Goal: Complete application form

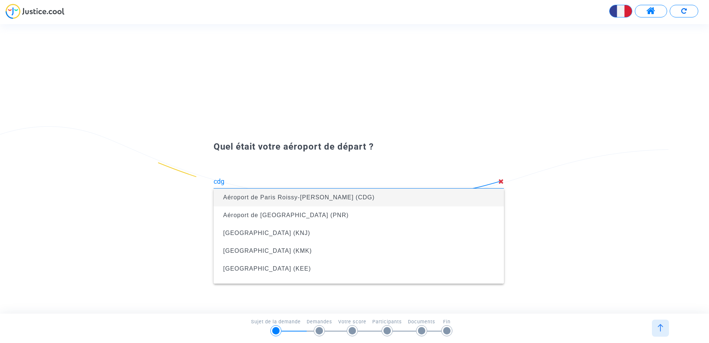
click at [303, 192] on span "Aéroport de Paris Roissy-[PERSON_NAME] (CDG)" at bounding box center [359, 197] width 279 height 18
type input "Aéroport de Paris Roissy-[PERSON_NAME] (CDG)"
click at [296, 191] on span "Aéroport de Changi (SIN)" at bounding box center [359, 197] width 279 height 18
type input "Aéroport de Changi (SIN)"
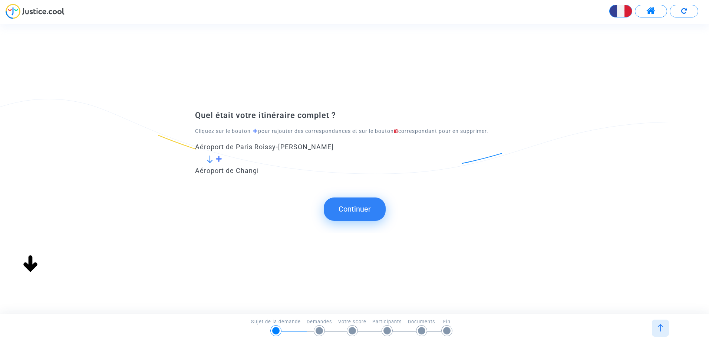
click at [345, 212] on button "Continuer" at bounding box center [355, 208] width 62 height 23
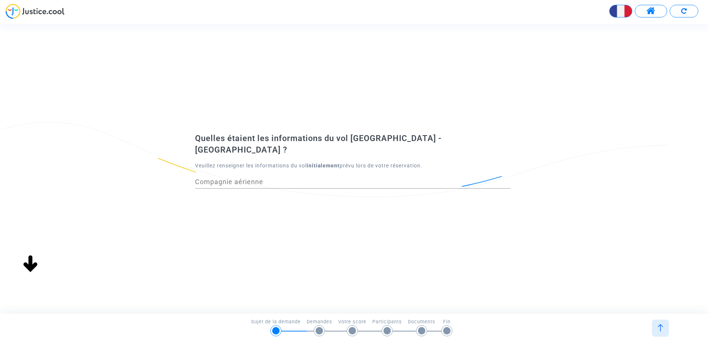
click at [281, 178] on input "Compagnie aérienne" at bounding box center [352, 181] width 315 height 7
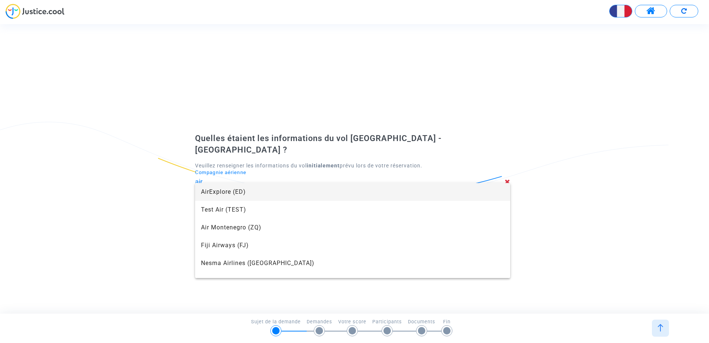
click at [277, 197] on span "AirExplore (ED)" at bounding box center [352, 192] width 303 height 18
type input "AirExplore"
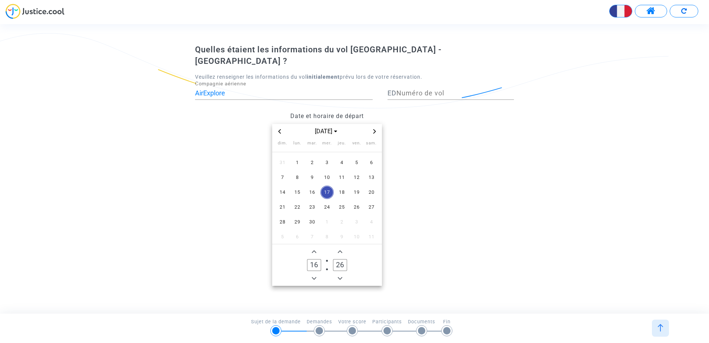
click at [274, 127] on div "[DATE]" at bounding box center [327, 131] width 110 height 15
click at [277, 129] on icon "Previous month" at bounding box center [279, 131] width 4 height 4
click at [295, 174] on span "4" at bounding box center [297, 177] width 13 height 13
click at [430, 267] on datetime "[DATE] dim. lun. mar. mer. jeu. ven. sam. 27 28 29 30 31 1 2 3 4 5 6 7 8 9 10 1…" at bounding box center [327, 205] width 264 height 162
click at [302, 200] on span "18" at bounding box center [297, 206] width 13 height 13
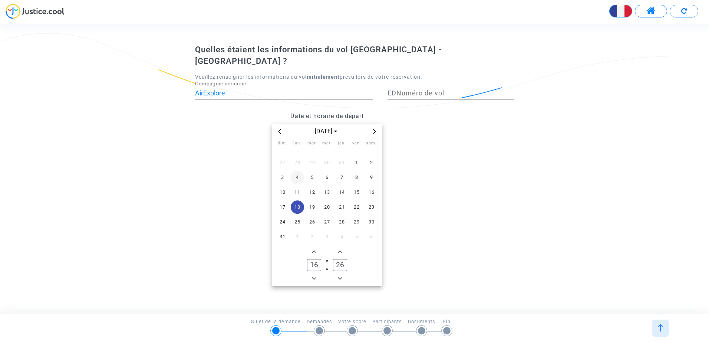
click at [293, 170] on td "4" at bounding box center [297, 177] width 15 height 15
click at [295, 172] on span "4" at bounding box center [297, 177] width 13 height 13
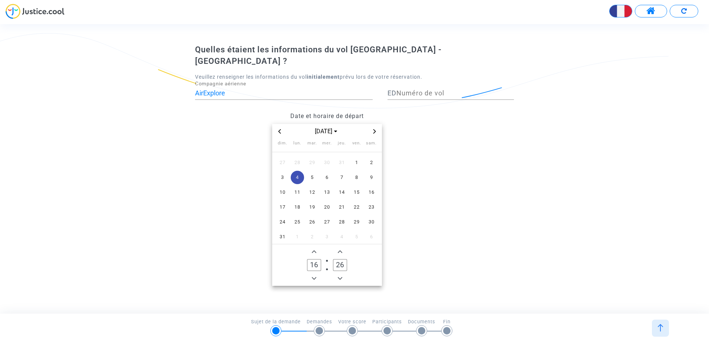
click at [295, 172] on span "4" at bounding box center [297, 177] width 13 height 13
drag, startPoint x: 295, startPoint y: 172, endPoint x: 474, endPoint y: 220, distance: 184.6
click at [489, 233] on div "Date et horaire de départ [DATE] dim. lun. mar. mer. jeu. ven. sam. 27 28 29 30…" at bounding box center [355, 196] width 330 height 177
click at [406, 94] on div "Numéro de vol" at bounding box center [456, 90] width 118 height 19
click at [411, 91] on input "Numéro de vol" at bounding box center [456, 92] width 118 height 7
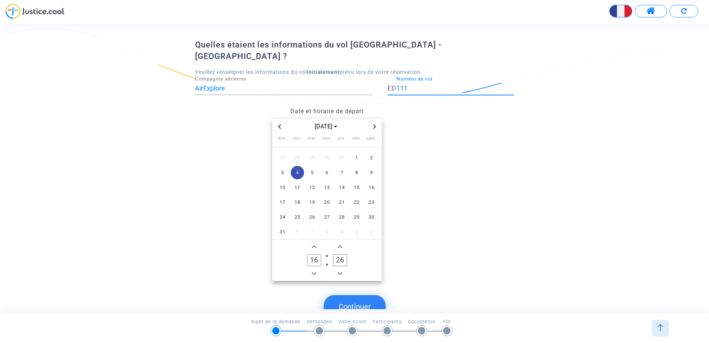
type input "111"
click at [379, 300] on button "Continuer" at bounding box center [355, 306] width 62 height 23
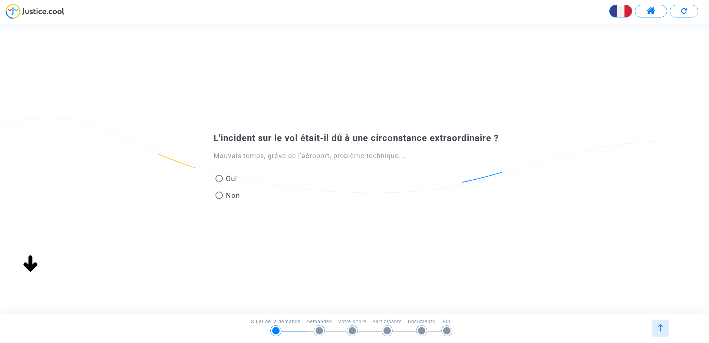
click at [236, 196] on span "Non" at bounding box center [231, 195] width 17 height 10
click at [219, 199] on input "Non" at bounding box center [219, 199] width 0 height 0
radio input "true"
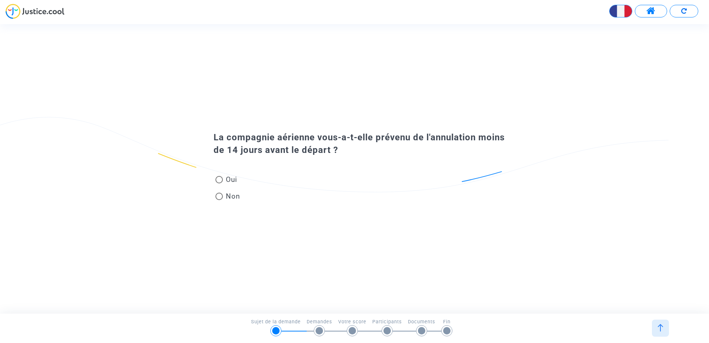
click at [232, 202] on mat-radio-button "Non" at bounding box center [228, 197] width 25 height 13
radio input "true"
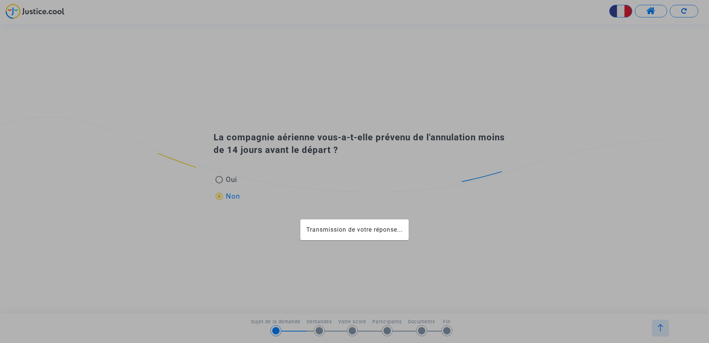
click at [231, 195] on span "Non" at bounding box center [231, 196] width 17 height 10
click at [219, 200] on input "Non" at bounding box center [219, 200] width 0 height 0
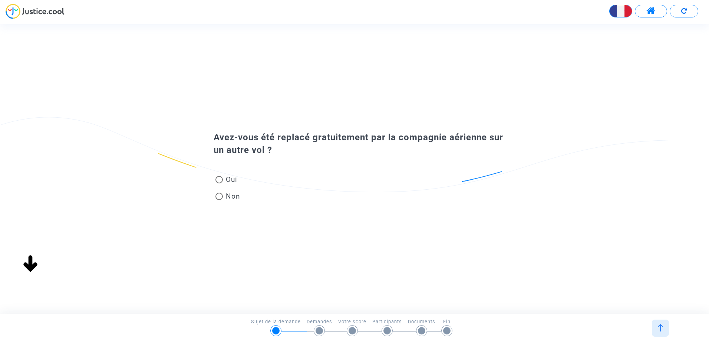
click at [234, 190] on mat-radio-group "Oui Non" at bounding box center [228, 188] width 29 height 33
click at [234, 193] on span "Non" at bounding box center [231, 196] width 17 height 10
click at [219, 200] on input "Non" at bounding box center [219, 200] width 0 height 0
radio input "true"
click at [234, 195] on span "Non" at bounding box center [231, 196] width 17 height 10
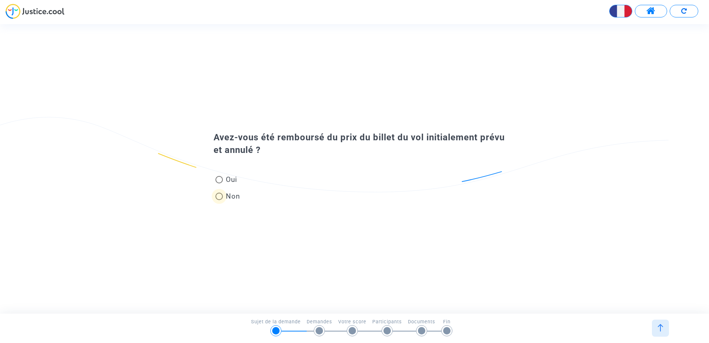
click at [219, 200] on input "Non" at bounding box center [219, 200] width 0 height 0
radio input "true"
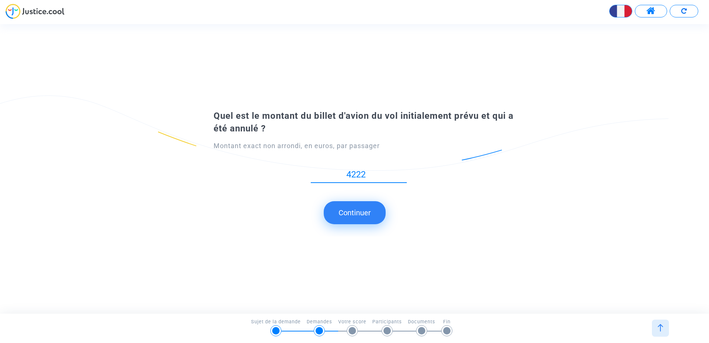
type input "4222"
click at [362, 213] on button "Continuer" at bounding box center [355, 212] width 62 height 23
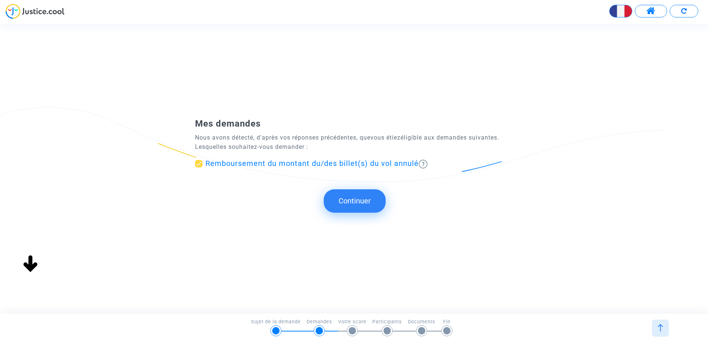
click at [369, 202] on button "Continuer" at bounding box center [355, 200] width 62 height 23
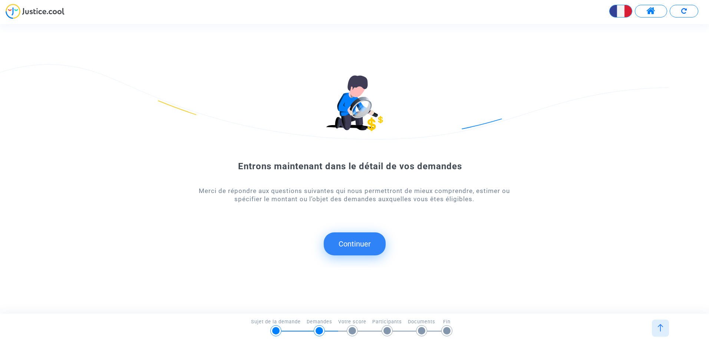
click at [359, 262] on div "Entrons maintenant dans le détail de vos demandes Merci de répondre aux questio…" at bounding box center [354, 169] width 709 height 198
click at [364, 244] on button "Continuer" at bounding box center [355, 243] width 62 height 23
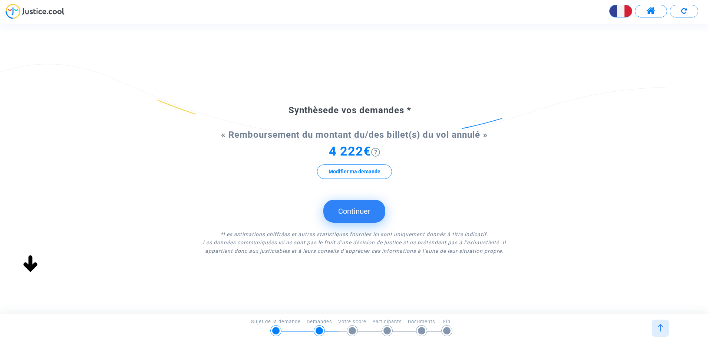
click at [361, 226] on form "Synthèse de vos demandes * « Remboursement du montant du/des billet(s) du vol a…" at bounding box center [354, 180] width 319 height 150
click at [371, 210] on button "Continuer" at bounding box center [354, 211] width 62 height 23
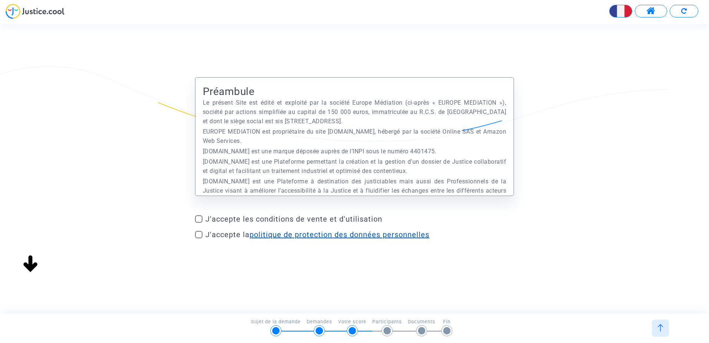
click at [330, 216] on span "J'accepte les conditions de vente et d'utilisation" at bounding box center [360, 218] width 309 height 9
click at [199, 223] on input "J'accepte les conditions de vente et d'utilisation" at bounding box center [198, 223] width 0 height 0
checkbox input "true"
click at [339, 233] on link "politique de protection des données personnelles" at bounding box center [340, 234] width 180 height 9
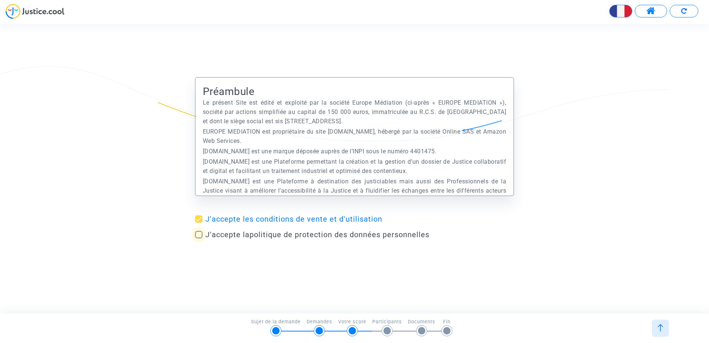
click at [233, 232] on span "J'accepte la politique de protection des données personnelles" at bounding box center [318, 234] width 224 height 9
click at [199, 238] on input "J'accepte la politique de protection des données personnelles" at bounding box center [198, 238] width 0 height 0
checkbox input "true"
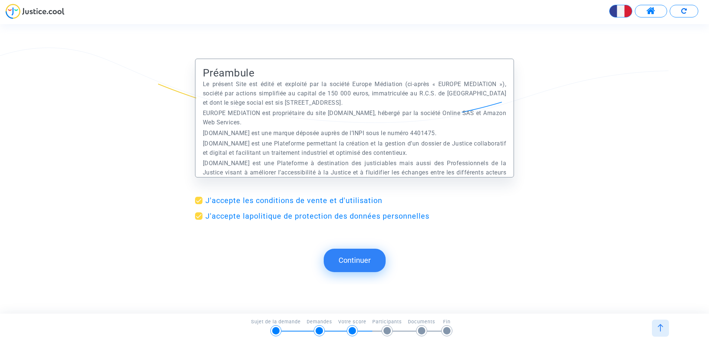
click at [348, 260] on button "Continuer" at bounding box center [355, 260] width 62 height 23
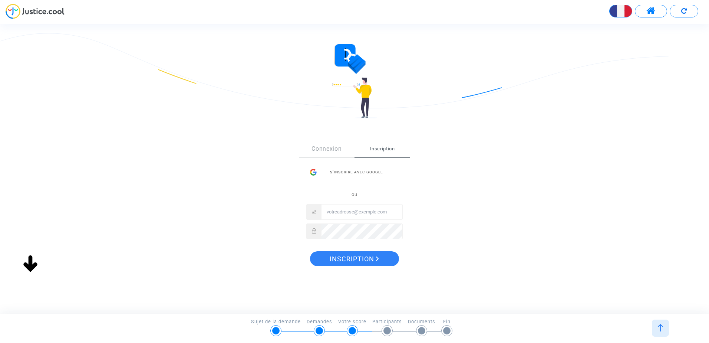
click at [641, 12] on button at bounding box center [651, 11] width 32 height 13
